Goal: Task Accomplishment & Management: Complete application form

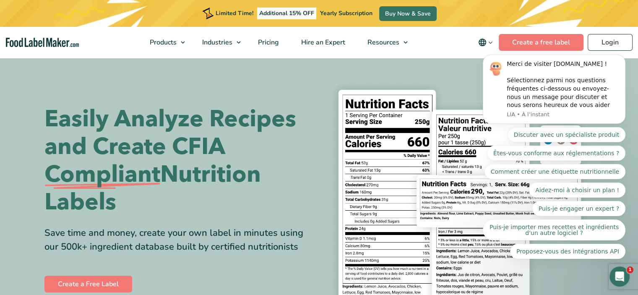
click at [487, 41] on body "Merci de visiter [DOMAIN_NAME] ! Sélectionnez parmi nos questions fréquentes ci…" at bounding box center [553, 92] width 161 height 353
click at [493, 43] on body "Merci de visiter [DOMAIN_NAME] ! Sélectionnez parmi nos questions fréquentes ci…" at bounding box center [553, 92] width 161 height 353
click at [523, 107] on div "Merci de visiter [DOMAIN_NAME] ! Sélectionnez parmi nos questions fréquentes ci…" at bounding box center [562, 84] width 112 height 49
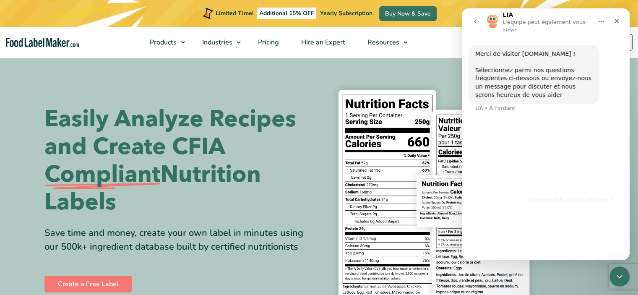
scroll to position [29, 0]
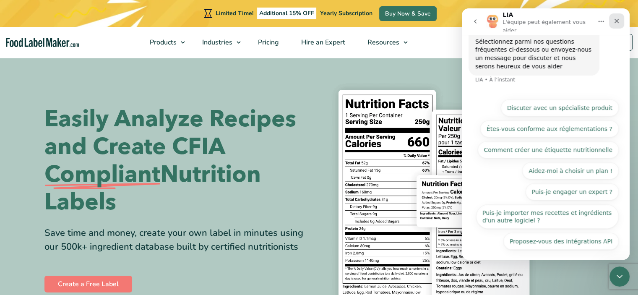
click at [616, 22] on icon "Fermer" at bounding box center [616, 21] width 7 height 7
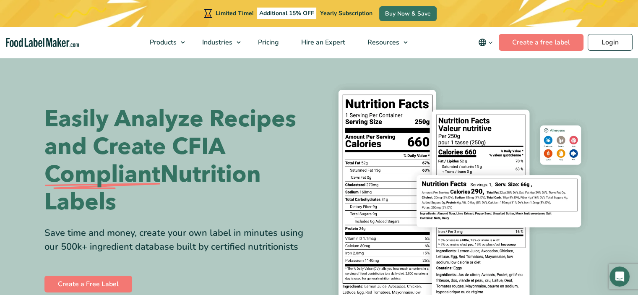
click at [491, 44] on icon "main navigation" at bounding box center [490, 42] width 6 height 6
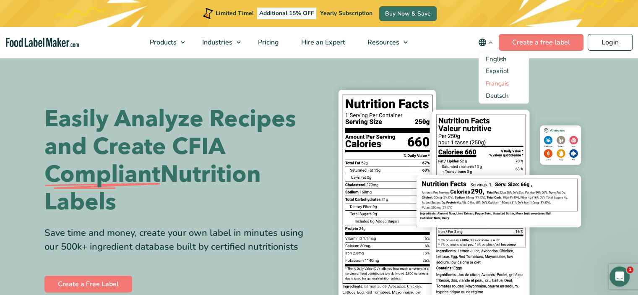
click at [502, 84] on link "Français" at bounding box center [496, 83] width 23 height 8
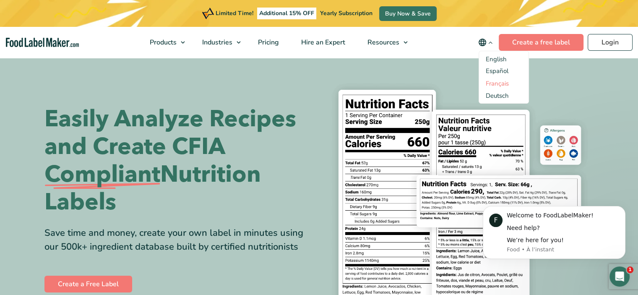
scroll to position [0, 0]
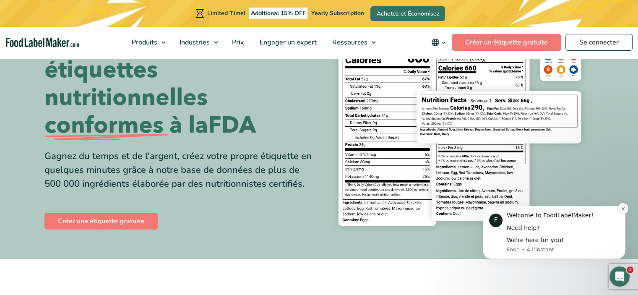
click at [621, 208] on icon "Dismiss notification" at bounding box center [622, 208] width 5 height 5
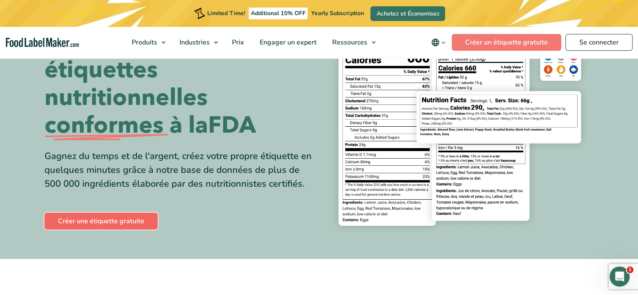
click at [61, 214] on link "Créer une étiquette gratuite" at bounding box center [100, 221] width 113 height 17
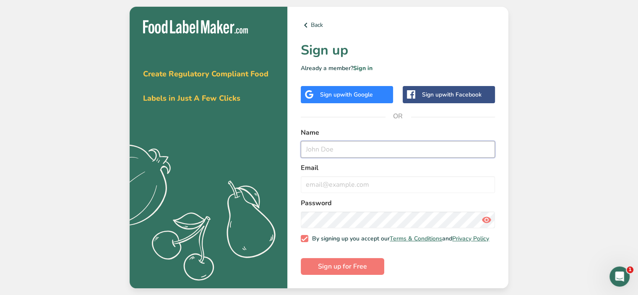
click at [348, 144] on input "text" at bounding box center [398, 149] width 194 height 17
type input "Élorie"
type input "elorie_lessard@hotmail.com"
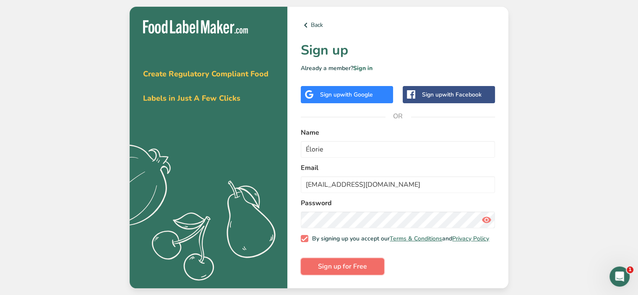
click at [349, 271] on span "Sign up for Free" at bounding box center [342, 266] width 49 height 10
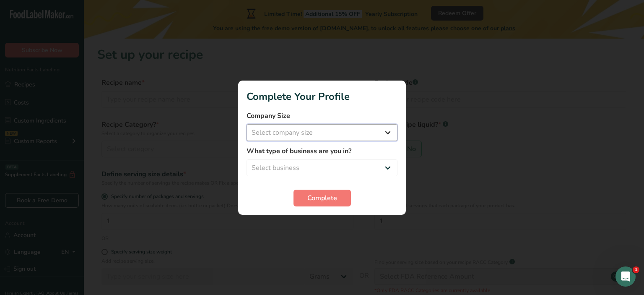
click at [305, 134] on select "Select company size Fewer than 10 Employees 10 to 50 Employees 51 to 500 Employ…" at bounding box center [321, 132] width 151 height 17
click at [251, 197] on div "Complete" at bounding box center [321, 197] width 151 height 17
click at [290, 129] on select "Select company size Fewer than 10 Employees 10 to 50 Employees 51 to 500 Employ…" at bounding box center [321, 132] width 151 height 17
select select "1"
click at [246, 124] on select "Select company size Fewer than 10 Employees 10 to 50 Employees 51 to 500 Employ…" at bounding box center [321, 132] width 151 height 17
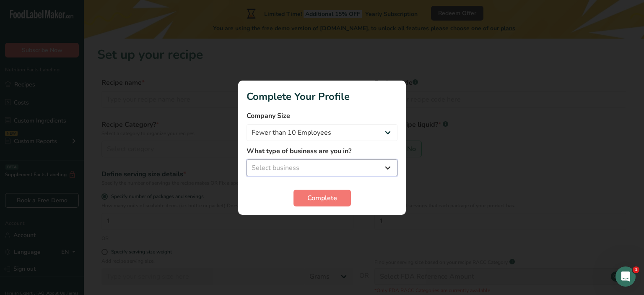
click at [286, 166] on select "Select business Packaged Food Manufacturer Restaurant & Cafe Bakery Meal Plans …" at bounding box center [321, 167] width 151 height 17
select select "3"
click at [246, 159] on select "Select business Packaged Food Manufacturer Restaurant & Cafe Bakery Meal Plans …" at bounding box center [321, 167] width 151 height 17
click at [327, 193] on span "Complete" at bounding box center [322, 198] width 30 height 10
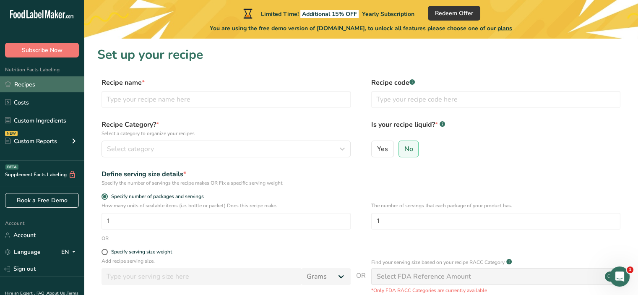
click at [28, 86] on link "Recipes" at bounding box center [42, 84] width 84 height 16
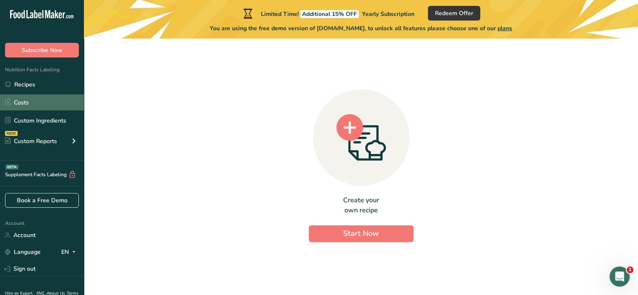
click at [29, 99] on link "Costs" at bounding box center [42, 102] width 84 height 16
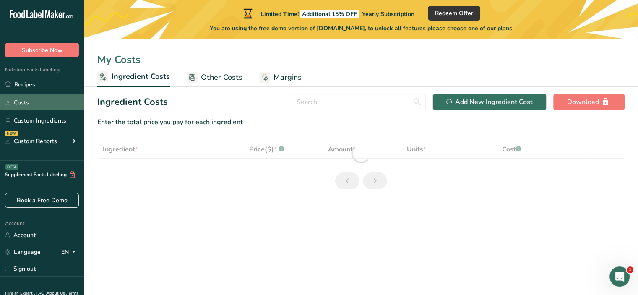
select select "1"
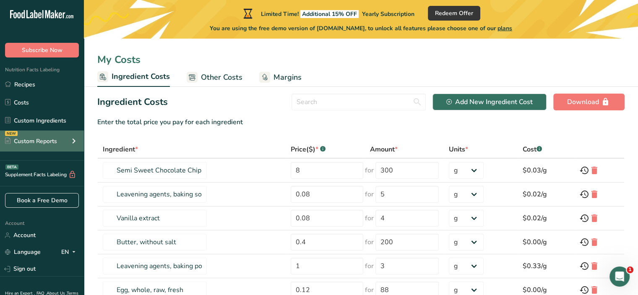
click at [60, 141] on div "NEW Custom Reports" at bounding box center [42, 140] width 84 height 21
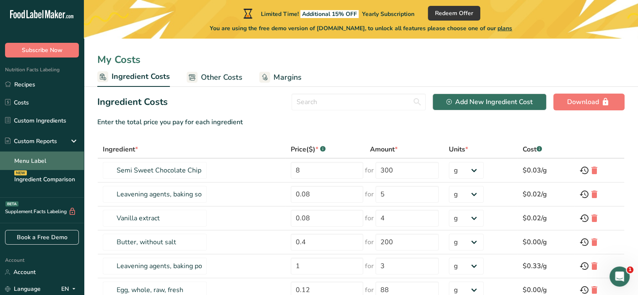
click at [44, 161] on link "Menu Label" at bounding box center [42, 160] width 84 height 18
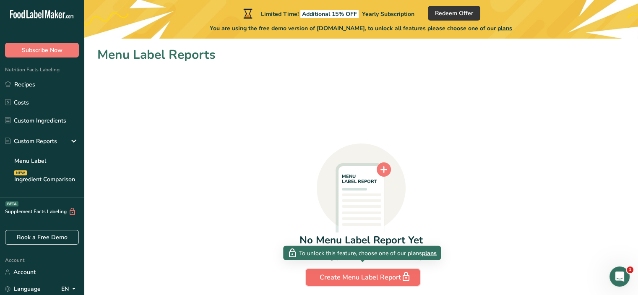
click at [373, 277] on div "Create Menu Label Report" at bounding box center [362, 277] width 86 height 12
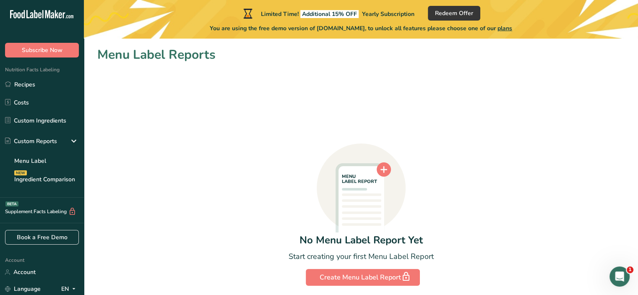
click at [381, 169] on icon at bounding box center [383, 169] width 7 height 7
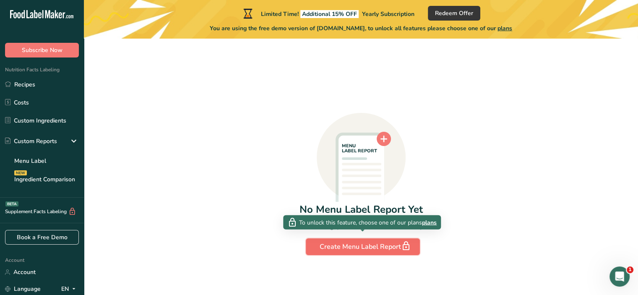
click at [359, 247] on div "Create Menu Label Report" at bounding box center [362, 247] width 86 height 12
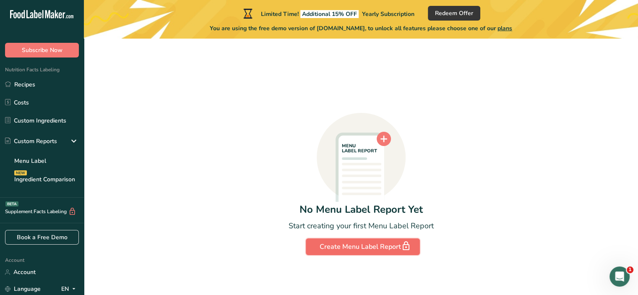
click at [358, 247] on div "Create Menu Label Report" at bounding box center [362, 247] width 86 height 12
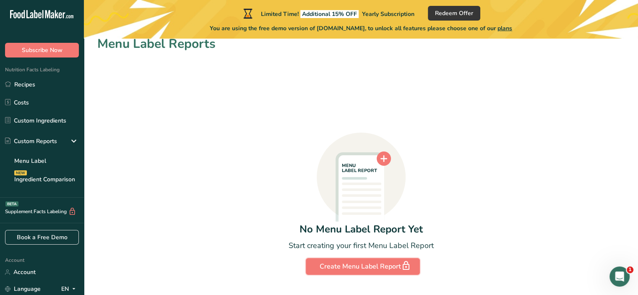
scroll to position [0, 0]
